Goal: Book appointment/travel/reservation

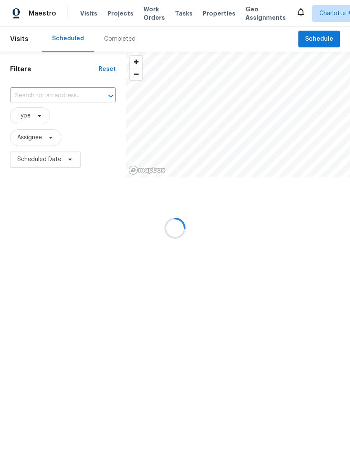
click at [23, 91] on div at bounding box center [175, 228] width 350 height 456
click at [29, 94] on div at bounding box center [175, 228] width 350 height 456
click at [34, 98] on div at bounding box center [175, 228] width 350 height 456
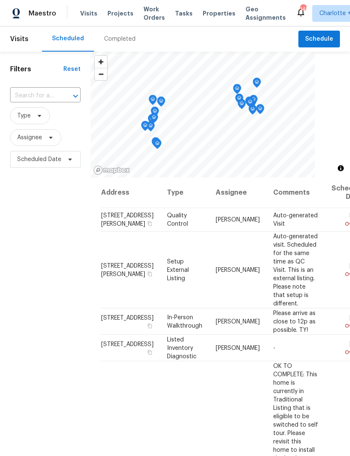
click at [28, 94] on input "text" at bounding box center [33, 95] width 47 height 13
type input "2220 br"
click at [21, 117] on li "[STREET_ADDRESS]" at bounding box center [45, 115] width 70 height 14
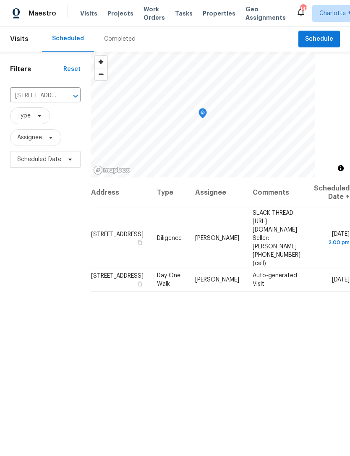
scroll to position [0, 62]
click at [0, 0] on icon at bounding box center [0, 0] width 0 height 0
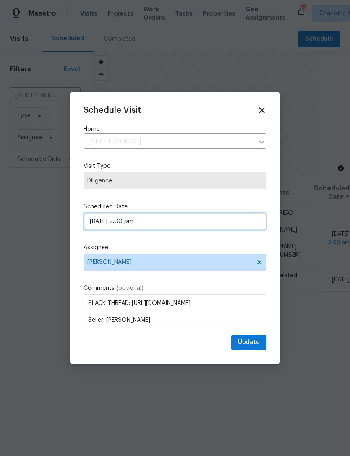
click at [180, 220] on body "Maestro Visits Projects Work Orders Tasks Properties Geo Assignments 149 Charlo…" at bounding box center [175, 228] width 350 height 456
select select "pm"
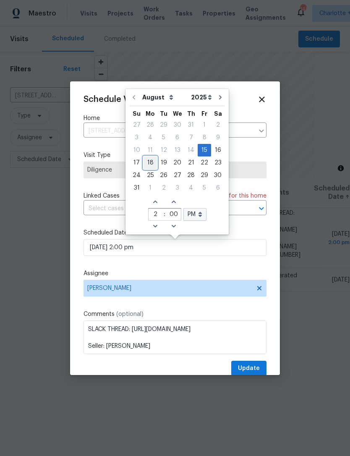
click at [151, 164] on div "18" at bounding box center [150, 163] width 13 height 12
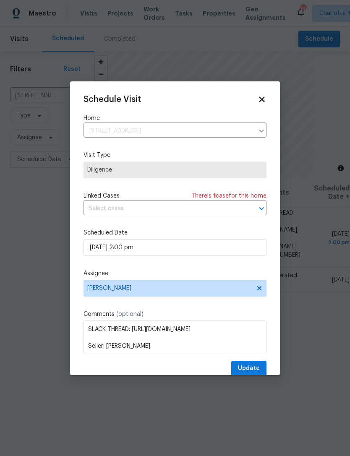
type input "[DATE] 2:00 pm"
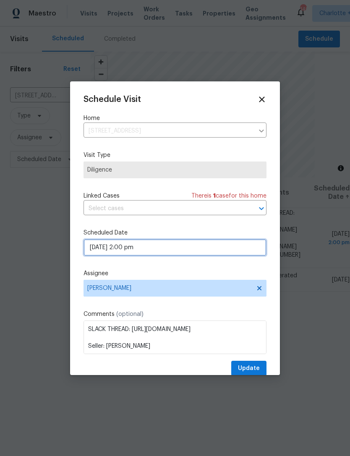
click at [245, 251] on input "[DATE] 2:00 pm" at bounding box center [175, 247] width 183 height 17
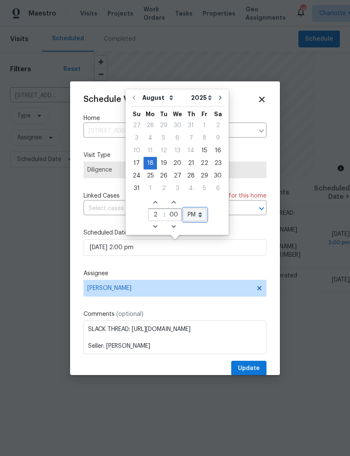
click at [198, 210] on select "AM PM" at bounding box center [194, 215] width 23 height 13
select select "am"
type input "[DATE] 2:00 am"
select select "am"
click at [154, 226] on icon "Decrease hours (12hr clock)" at bounding box center [155, 226] width 4 height 3
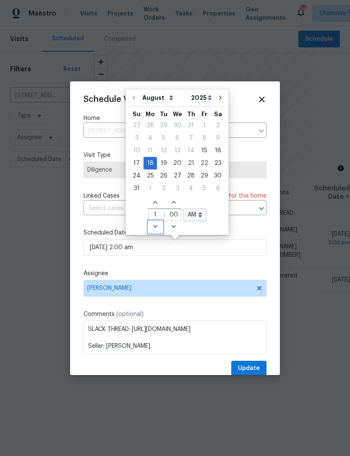
type input "[DATE] 1:00 am"
type input "1"
click at [154, 226] on icon "Decrease hours (12hr clock)" at bounding box center [155, 226] width 4 height 3
type input "[DATE] 12:00 am"
type input "12"
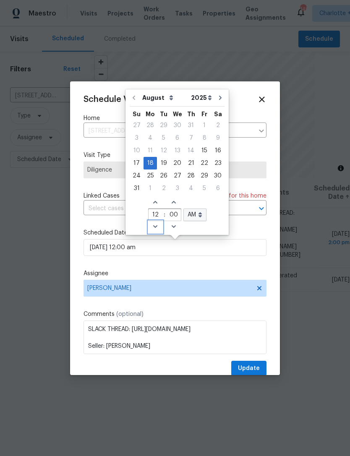
click at [154, 225] on icon "Decrease hours (12hr clock)" at bounding box center [155, 226] width 7 height 7
type input "[DATE] 11:00 am"
type input "11"
click at [154, 225] on icon "Decrease hours (12hr clock)" at bounding box center [155, 226] width 7 height 7
type input "[DATE] 10:00 am"
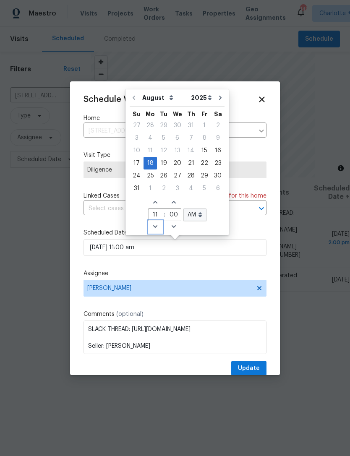
type input "10"
click at [154, 227] on icon "Decrease hours (12hr clock)" at bounding box center [155, 226] width 7 height 7
type input "[DATE] 9:00 am"
type input "9"
click at [258, 229] on div "Schedule Visit Home [STREET_ADDRESS] ​ Visit Type Diligence Linked Cases There …" at bounding box center [175, 236] width 183 height 282
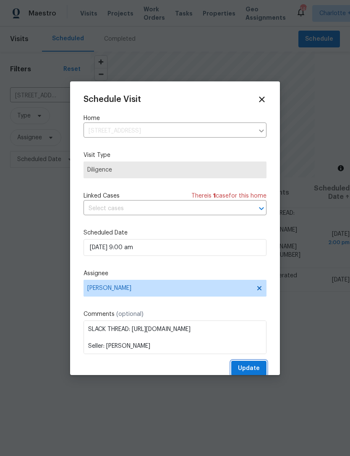
click at [254, 371] on span "Update" at bounding box center [249, 368] width 22 height 10
